Goal: Information Seeking & Learning: Understand process/instructions

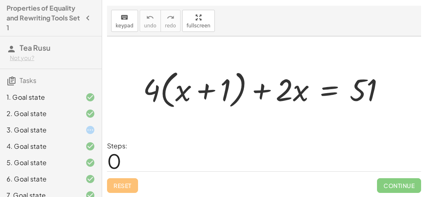
scroll to position [91, 0]
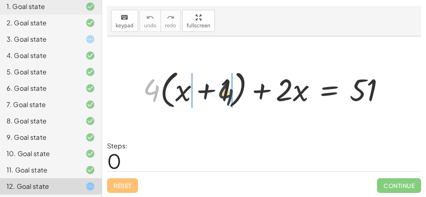
drag, startPoint x: 156, startPoint y: 89, endPoint x: 231, endPoint y: 92, distance: 74.9
click at [231, 92] on div at bounding box center [267, 88] width 257 height 45
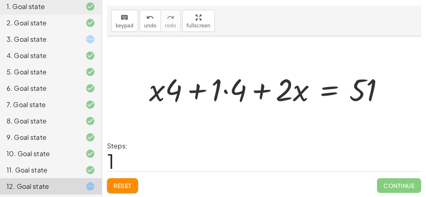
click at [226, 89] on div at bounding box center [270, 89] width 251 height 40
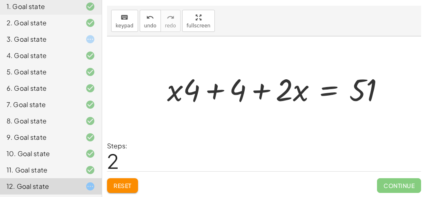
click at [235, 92] on div at bounding box center [279, 89] width 232 height 40
click at [217, 92] on div at bounding box center [279, 89] width 232 height 40
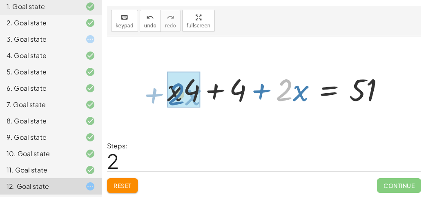
drag, startPoint x: 284, startPoint y: 92, endPoint x: 168, endPoint y: 96, distance: 115.8
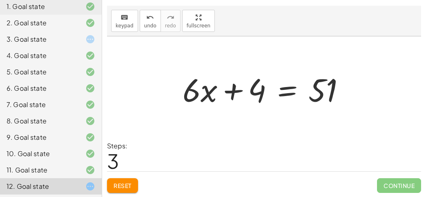
click at [289, 90] on div at bounding box center [267, 89] width 177 height 42
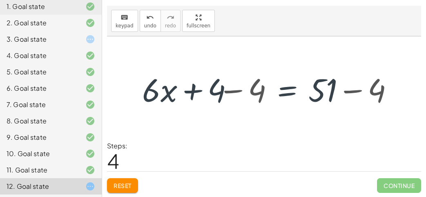
click at [235, 89] on div at bounding box center [267, 89] width 274 height 42
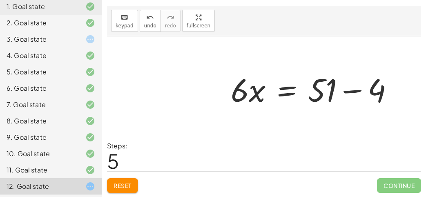
click at [341, 87] on div at bounding box center [315, 89] width 177 height 42
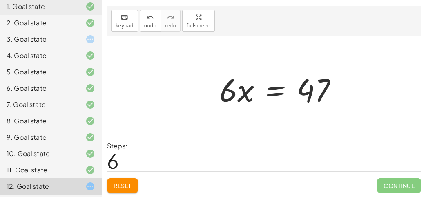
click at [289, 92] on div at bounding box center [281, 89] width 133 height 42
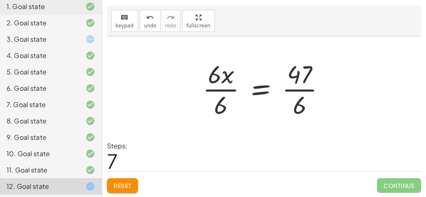
click at [240, 90] on div at bounding box center [267, 88] width 137 height 63
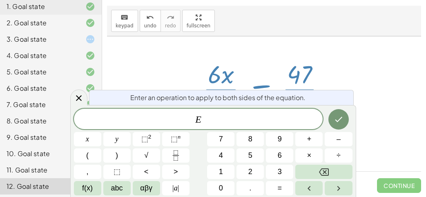
click at [221, 72] on div at bounding box center [267, 88] width 137 height 63
click at [219, 86] on div at bounding box center [267, 88] width 137 height 63
click at [336, 116] on icon "Done" at bounding box center [339, 119] width 10 height 10
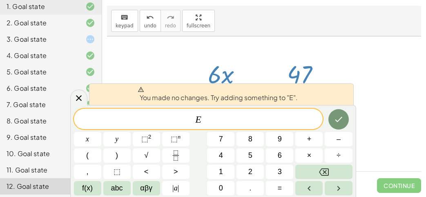
click at [202, 67] on div at bounding box center [267, 88] width 137 height 63
click at [223, 22] on div "keyboard keypad undo [PERSON_NAME] redo fullscreen" at bounding box center [264, 21] width 314 height 31
click at [299, 81] on div at bounding box center [267, 88] width 137 height 63
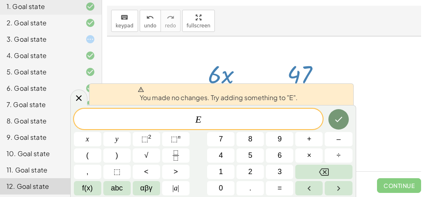
click at [299, 81] on div at bounding box center [267, 88] width 137 height 63
click at [79, 99] on icon at bounding box center [79, 98] width 6 height 6
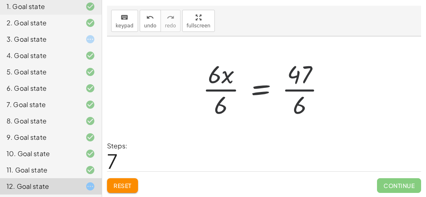
click at [220, 85] on div at bounding box center [267, 88] width 137 height 63
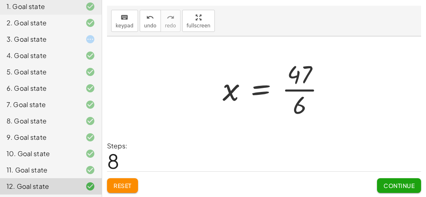
click at [298, 86] on div at bounding box center [277, 88] width 117 height 63
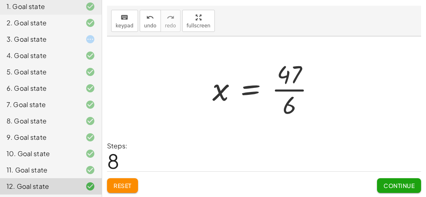
click at [390, 184] on span "Continue" at bounding box center [399, 185] width 31 height 7
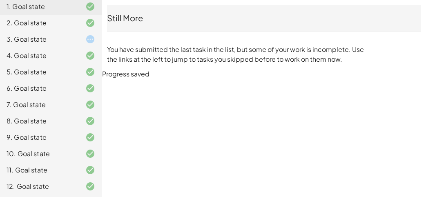
click at [28, 46] on div "3. Goal state" at bounding box center [51, 39] width 102 height 16
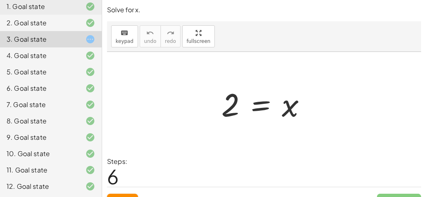
click at [31, 44] on div "3. Goal state" at bounding box center [51, 39] width 102 height 16
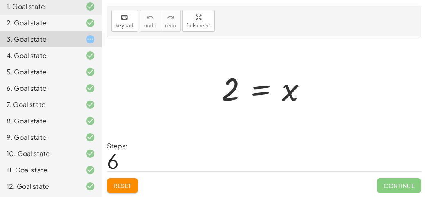
click at [120, 179] on button "Reset" at bounding box center [122, 185] width 31 height 15
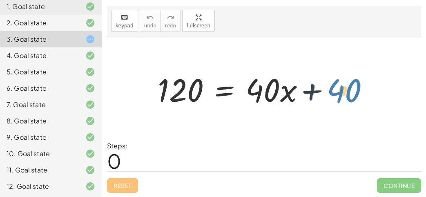
click at [329, 88] on div at bounding box center [267, 89] width 226 height 42
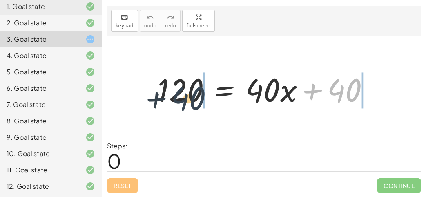
drag, startPoint x: 329, startPoint y: 88, endPoint x: 162, endPoint y: 96, distance: 167.3
click at [162, 96] on div at bounding box center [267, 89] width 226 height 42
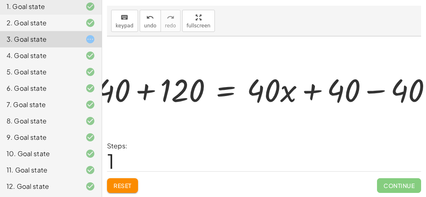
click at [162, 95] on div at bounding box center [244, 88] width 263 height 29
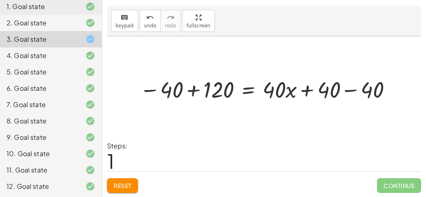
click at [202, 89] on div at bounding box center [267, 88] width 263 height 29
click at [344, 88] on div at bounding box center [304, 88] width 196 height 29
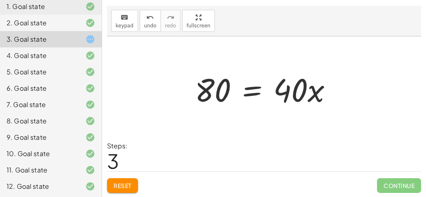
click at [255, 93] on div at bounding box center [267, 89] width 152 height 42
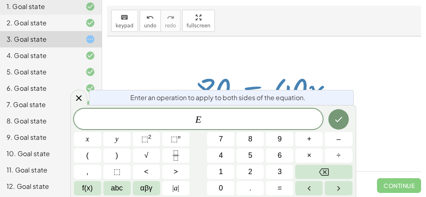
click at [276, 59] on div at bounding box center [264, 88] width 314 height 105
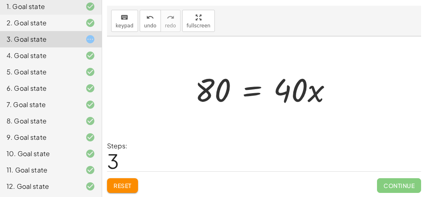
click at [248, 96] on div at bounding box center [267, 89] width 152 height 42
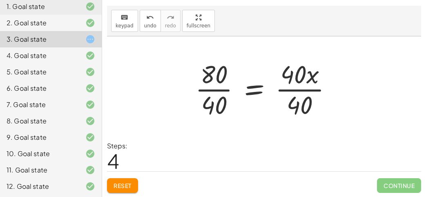
click at [208, 86] on div at bounding box center [267, 88] width 152 height 63
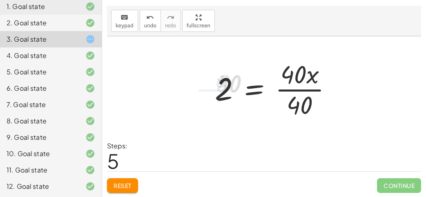
click at [297, 89] on div at bounding box center [277, 88] width 132 height 63
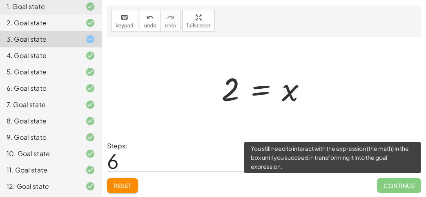
click at [396, 187] on span "Continue" at bounding box center [399, 185] width 44 height 15
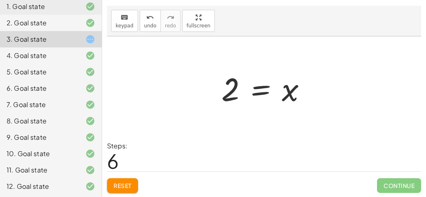
click at [255, 95] on div at bounding box center [267, 89] width 100 height 40
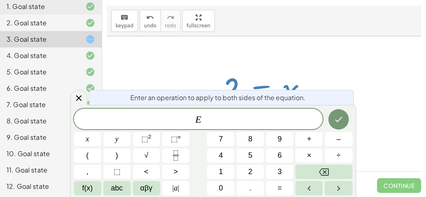
click at [310, 70] on div at bounding box center [267, 89] width 100 height 40
click at [75, 96] on icon at bounding box center [79, 98] width 10 height 10
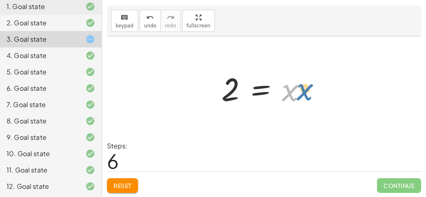
drag, startPoint x: 292, startPoint y: 85, endPoint x: 302, endPoint y: 79, distance: 11.4
click at [302, 79] on div at bounding box center [267, 89] width 100 height 40
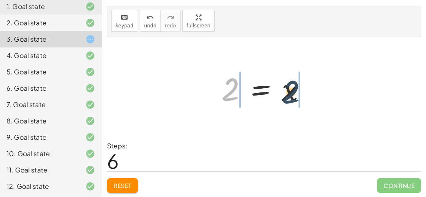
drag, startPoint x: 226, startPoint y: 94, endPoint x: 320, endPoint y: 97, distance: 94.0
click at [320, 97] on div "120 = + · 40 · x + 40 − 40 + 120 = + · 40 · x + 40 − 40 80 = + · 40 · x + 40 − …" at bounding box center [264, 88] width 314 height 105
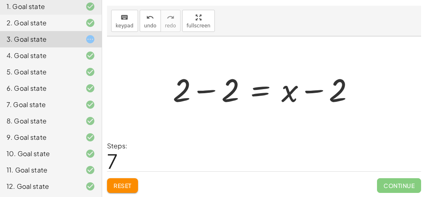
click at [210, 91] on div at bounding box center [267, 89] width 197 height 42
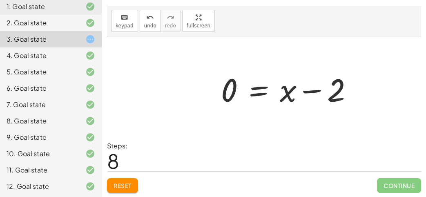
click at [320, 86] on div at bounding box center [290, 89] width 147 height 42
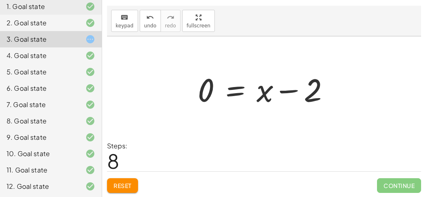
click at [290, 92] on div at bounding box center [267, 89] width 147 height 42
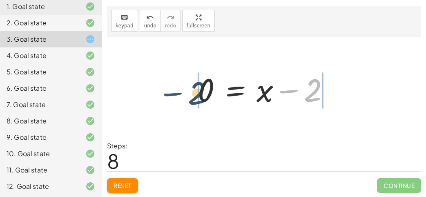
drag, startPoint x: 299, startPoint y: 91, endPoint x: 181, endPoint y: 94, distance: 117.7
click at [181, 94] on div "120 = + · 40 · x + 40 − 40 + 120 = + · 40 · x + 40 − 40 80 = + · 40 · x + 40 − …" at bounding box center [264, 88] width 314 height 105
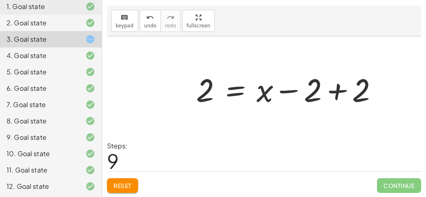
click at [127, 188] on span "Reset" at bounding box center [123, 185] width 18 height 7
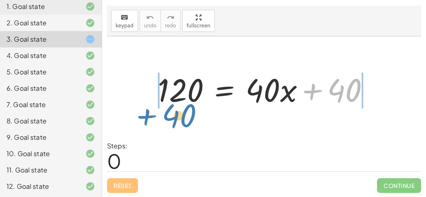
drag, startPoint x: 345, startPoint y: 89, endPoint x: 179, endPoint y: 113, distance: 167.6
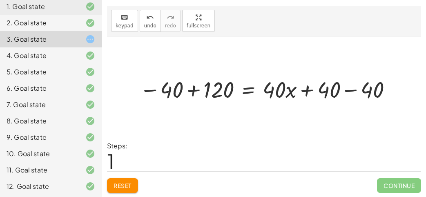
click at [197, 86] on div at bounding box center [267, 88] width 263 height 29
click at [343, 87] on div at bounding box center [304, 88] width 196 height 29
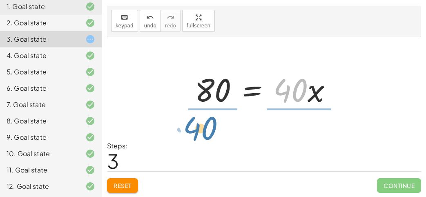
drag, startPoint x: 307, startPoint y: 87, endPoint x: 216, endPoint y: 123, distance: 97.9
click at [216, 123] on div "120 = + · 40 · x + 40 − 40 + 120 = + · 40 · x + 40 − 40 80 = + · 40 · x + 40 − …" at bounding box center [264, 88] width 314 height 105
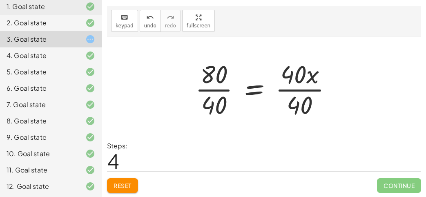
click at [210, 103] on div at bounding box center [267, 88] width 152 height 63
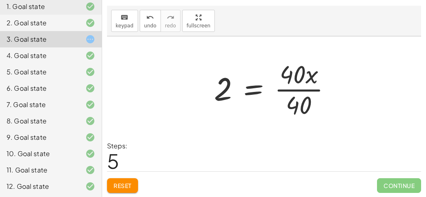
click at [297, 104] on div at bounding box center [276, 88] width 132 height 63
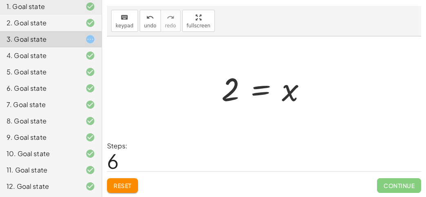
click at [224, 83] on div at bounding box center [267, 89] width 100 height 40
